Goal: Transaction & Acquisition: Purchase product/service

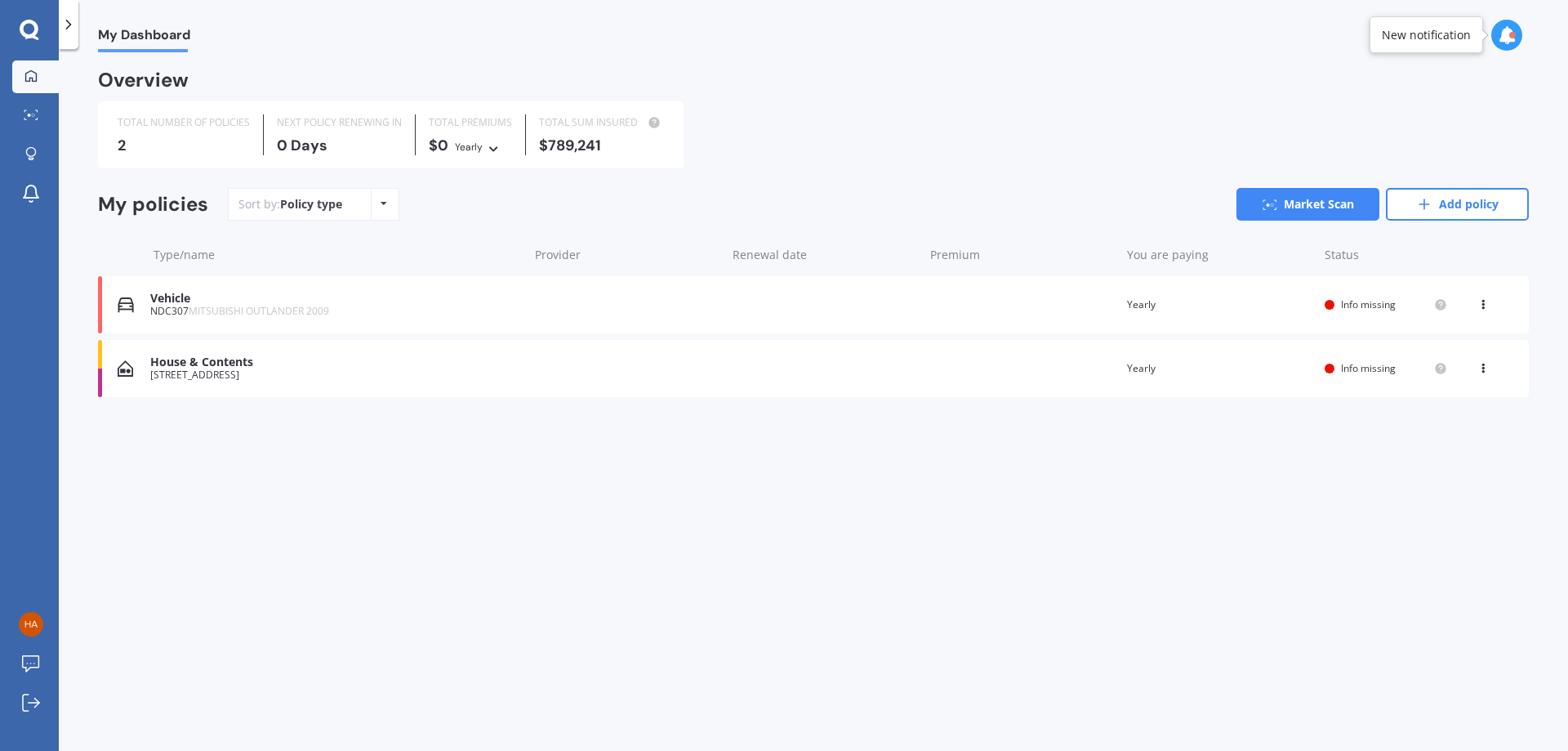
click at [223, 303] on div "Vehicle" at bounding box center [335, 298] width 370 height 14
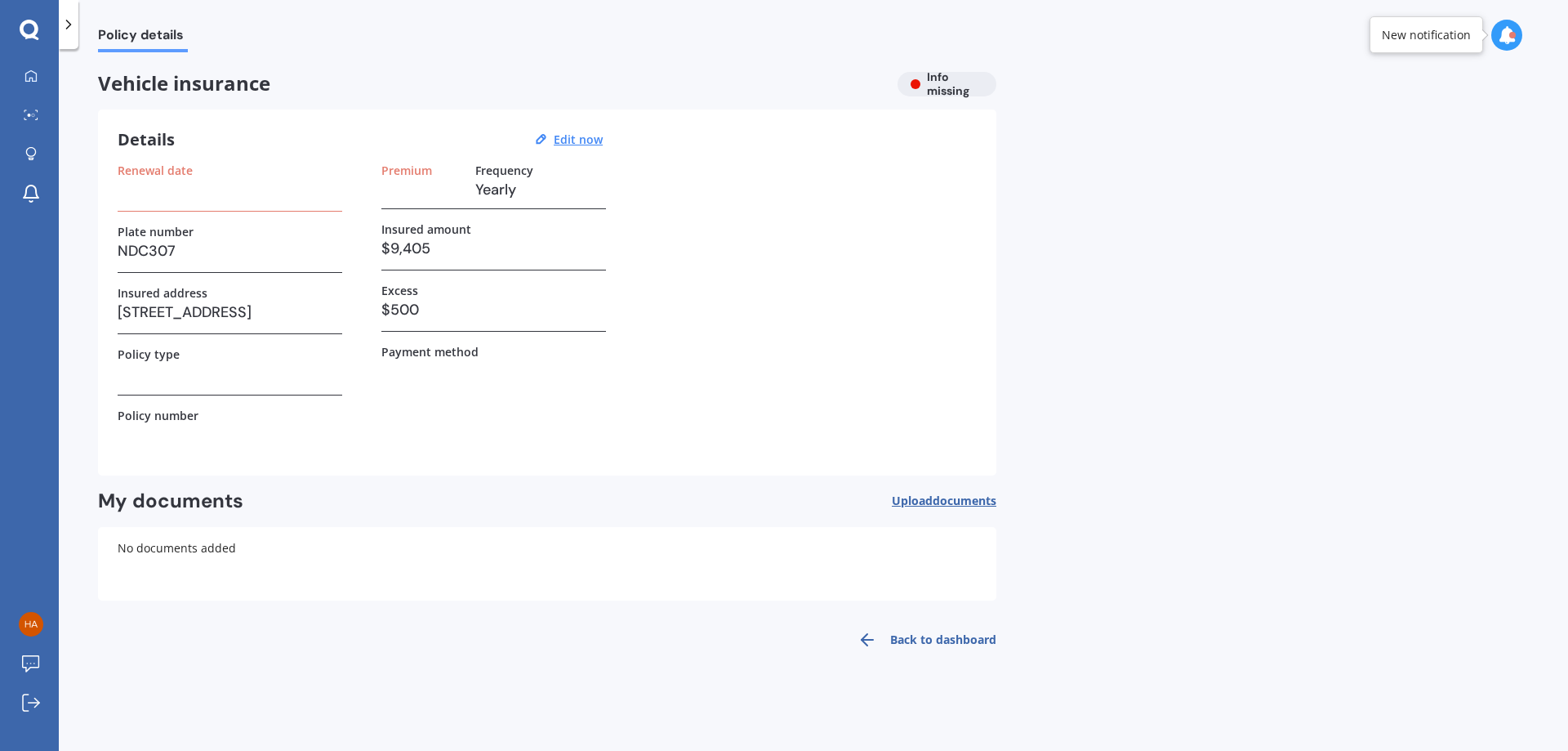
click at [209, 177] on h3 at bounding box center [230, 189] width 224 height 24
click at [205, 192] on h3 at bounding box center [230, 189] width 224 height 24
click at [935, 646] on link "Back to dashboard" at bounding box center [922, 639] width 148 height 39
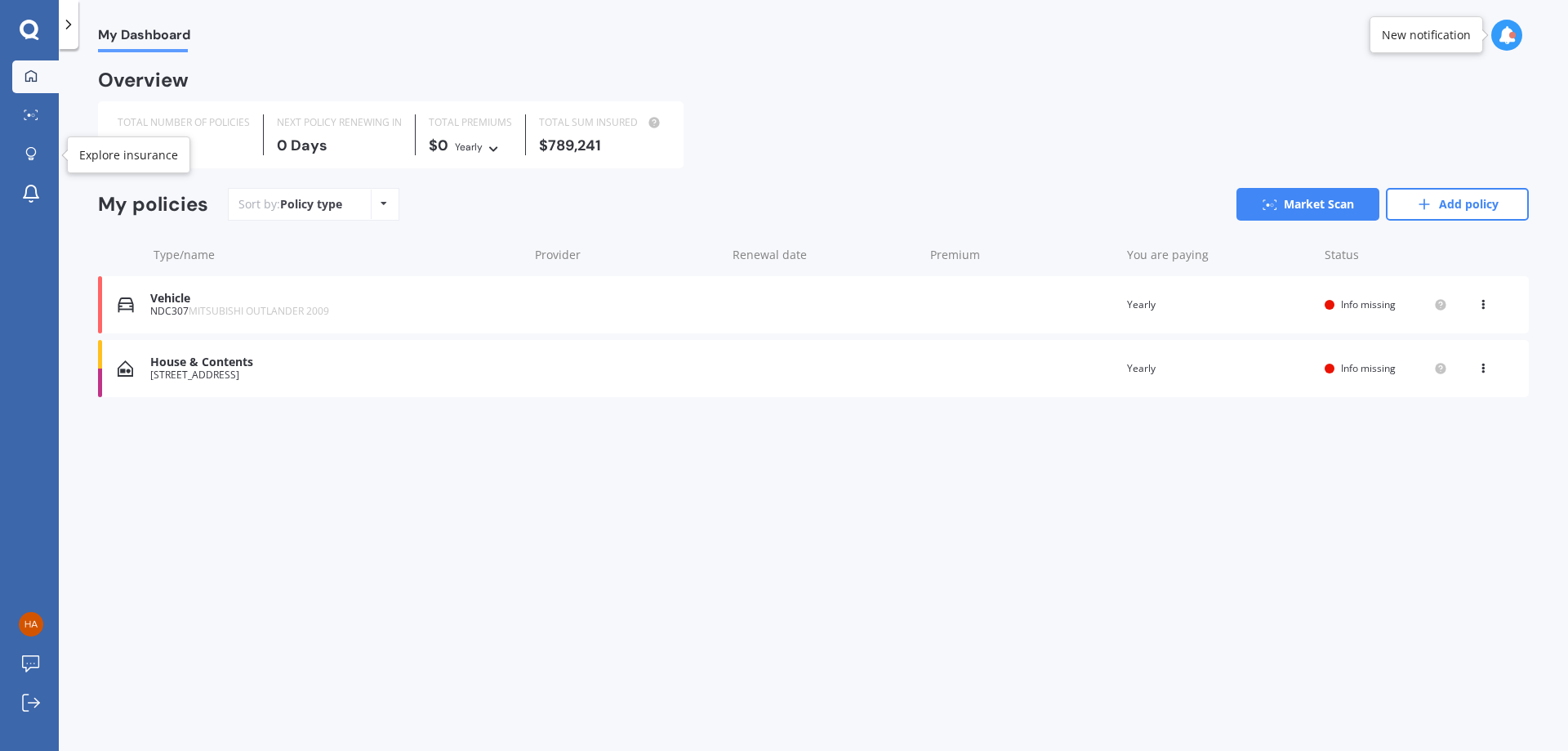
click at [33, 113] on icon at bounding box center [31, 115] width 14 height 11
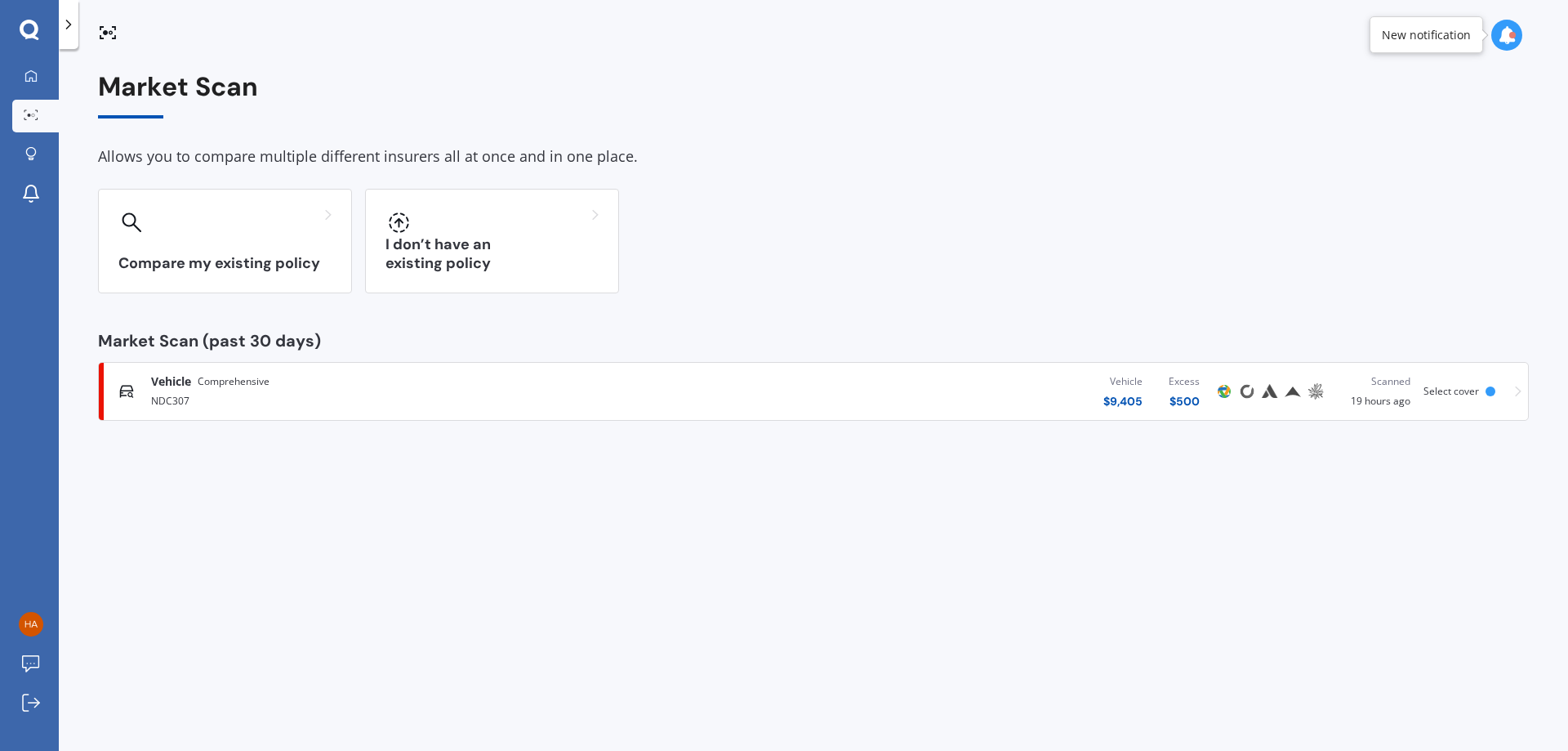
click at [378, 384] on div "Vehicle Comprehensive" at bounding box center [408, 382] width 515 height 16
